Goal: Book appointment/travel/reservation

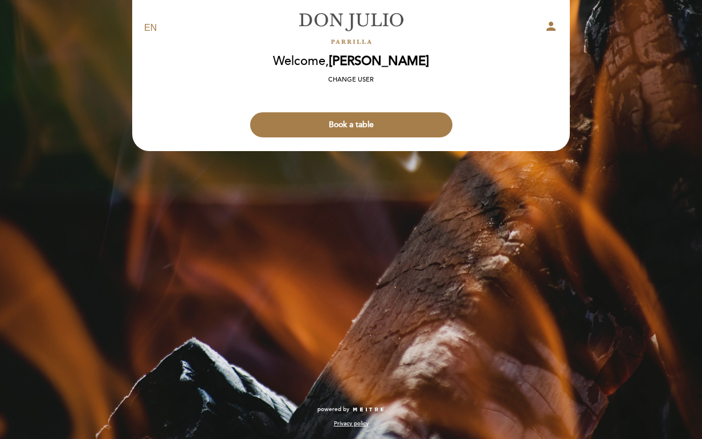
click at [550, 23] on icon "person" at bounding box center [551, 26] width 14 height 14
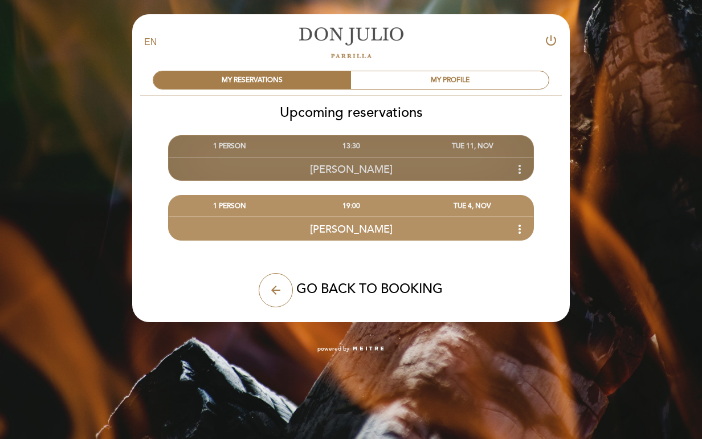
click at [520, 167] on icon "more_vert" at bounding box center [520, 169] width 14 height 14
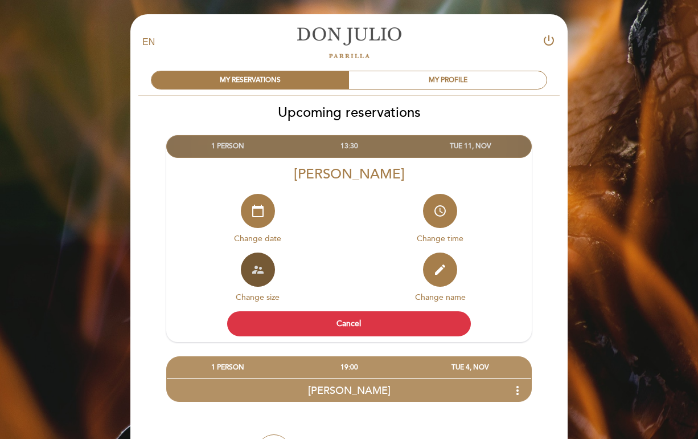
click at [253, 273] on icon "supervisor_account" at bounding box center [258, 270] width 14 height 14
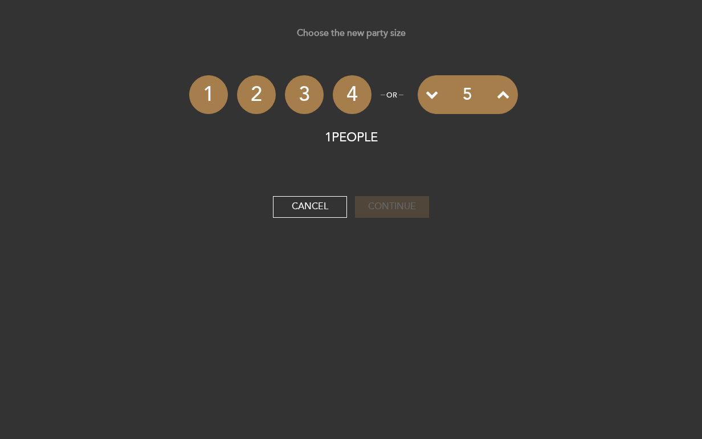
click at [253, 97] on li "2" at bounding box center [256, 94] width 39 height 39
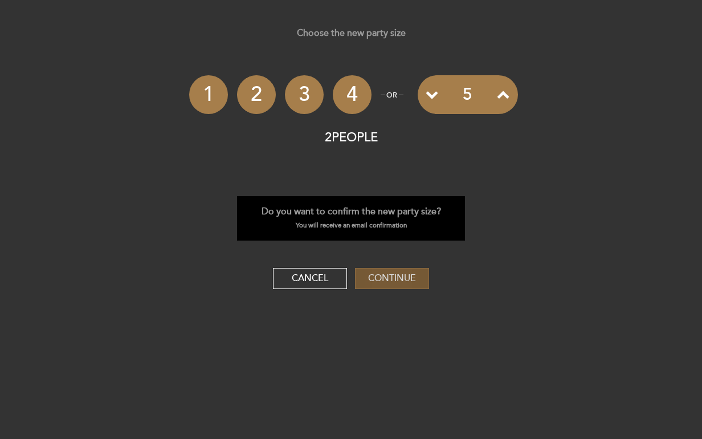
click at [383, 273] on button "Continue" at bounding box center [392, 279] width 74 height 22
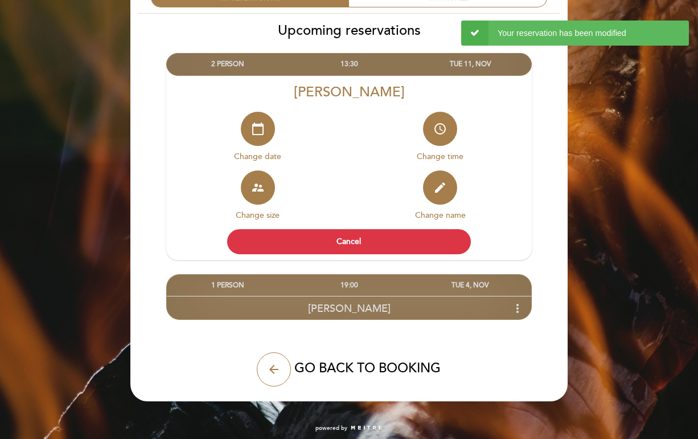
scroll to position [87, 0]
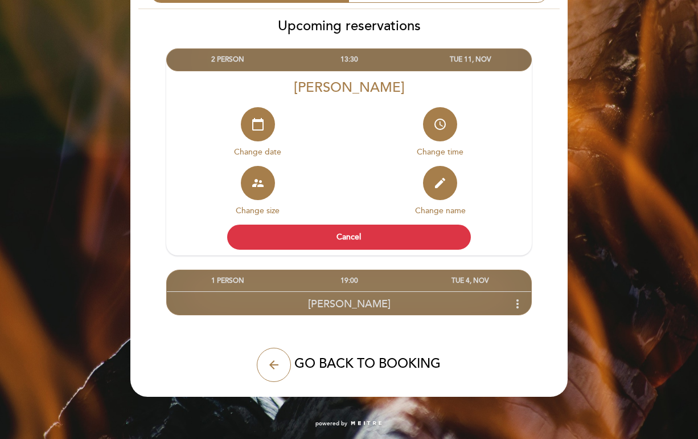
click at [518, 305] on icon "more_vert" at bounding box center [518, 304] width 14 height 14
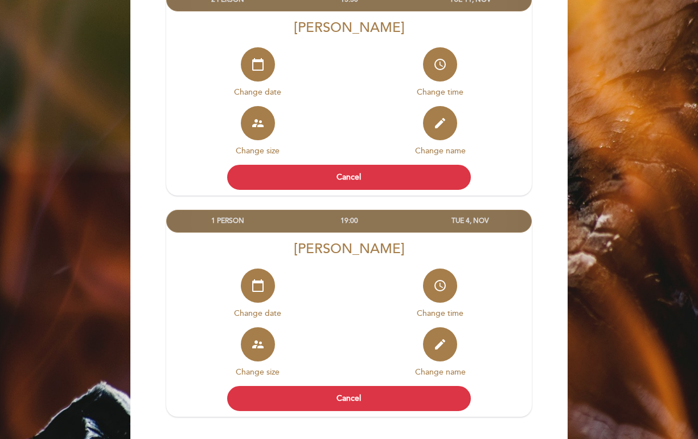
scroll to position [200, 0]
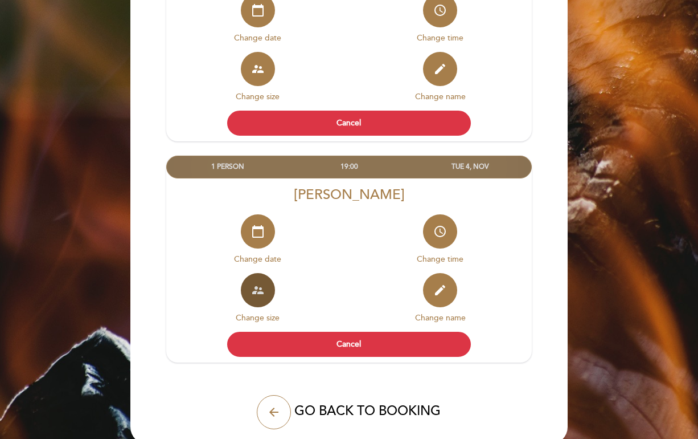
click at [255, 296] on icon "supervisor_account" at bounding box center [258, 290] width 14 height 14
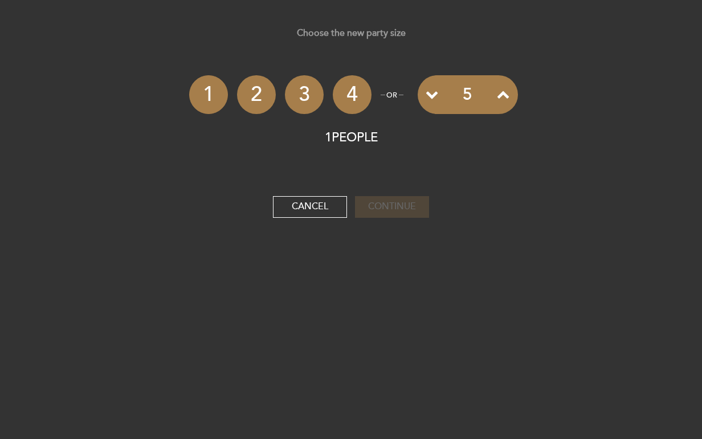
click at [259, 94] on li "2" at bounding box center [256, 94] width 39 height 39
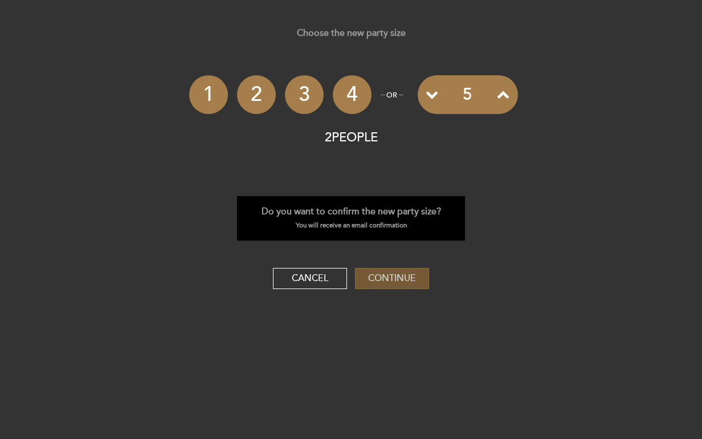
click at [410, 280] on button "Continue" at bounding box center [392, 279] width 74 height 22
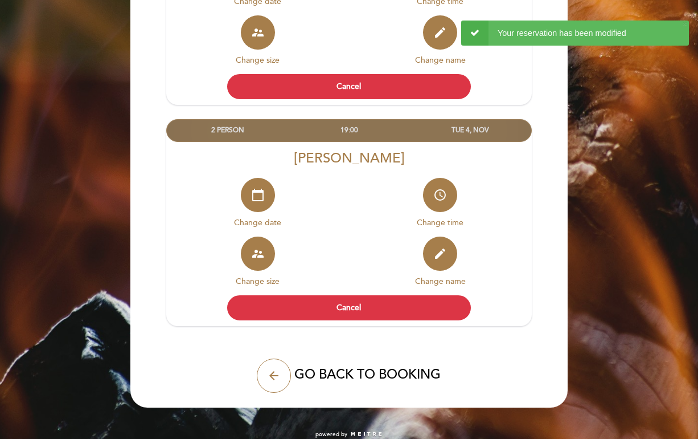
scroll to position [247, 0]
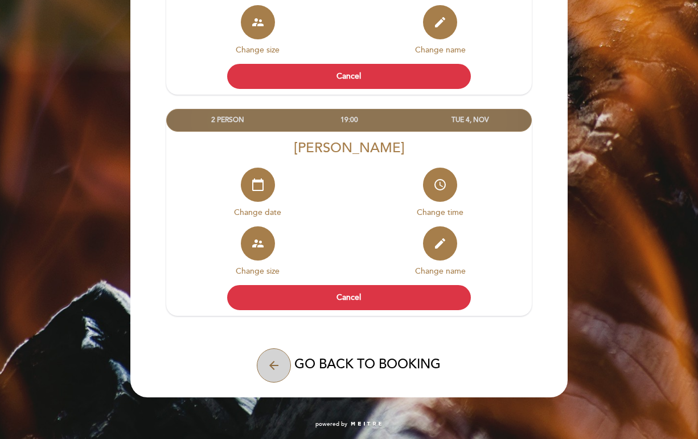
click at [268, 371] on icon "arrow_back" at bounding box center [274, 365] width 14 height 14
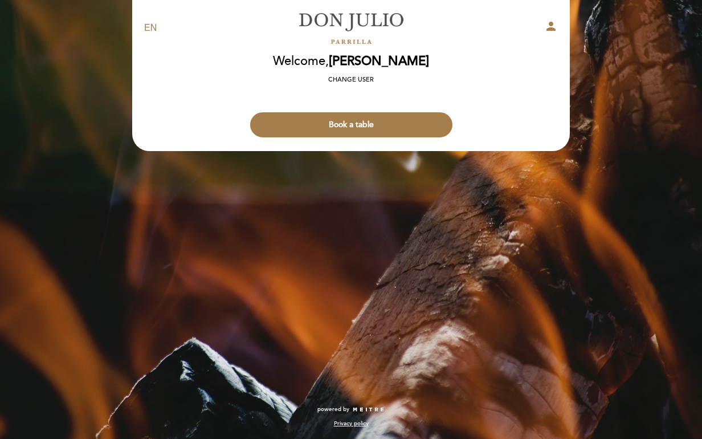
click at [555, 25] on icon "person" at bounding box center [551, 26] width 14 height 14
